Goal: Find specific page/section: Find specific page/section

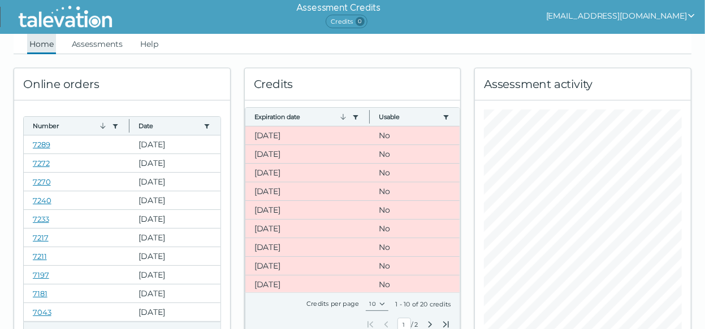
click at [41, 42] on link "Home" at bounding box center [41, 44] width 29 height 20
click at [43, 41] on link "Home" at bounding box center [41, 44] width 29 height 20
click at [90, 50] on link "Assessments" at bounding box center [97, 44] width 55 height 20
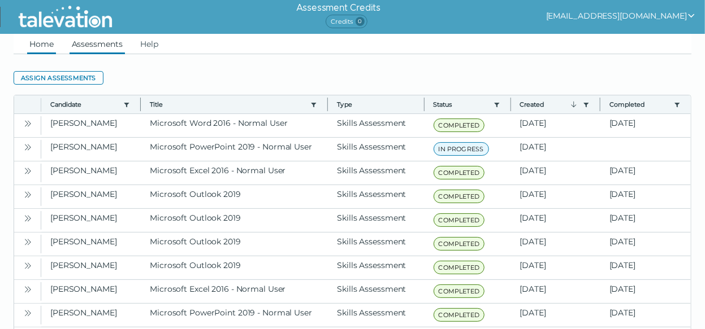
click at [38, 51] on link "Home" at bounding box center [41, 44] width 29 height 20
